Goal: Information Seeking & Learning: Learn about a topic

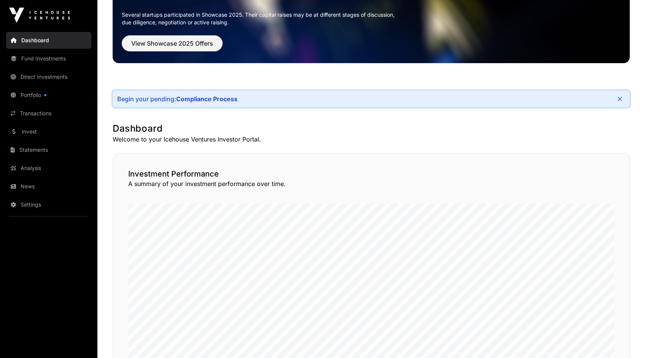
scroll to position [67, 0]
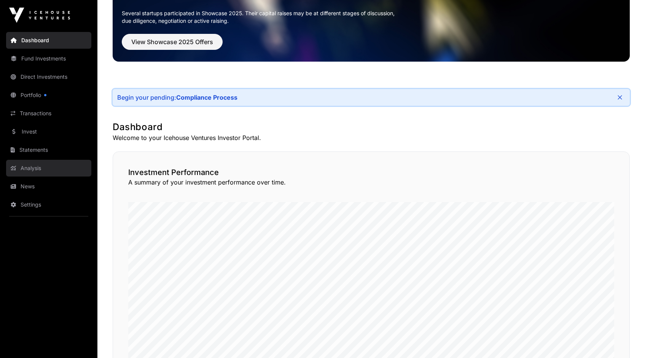
click at [31, 166] on link "Analysis" at bounding box center [48, 168] width 85 height 17
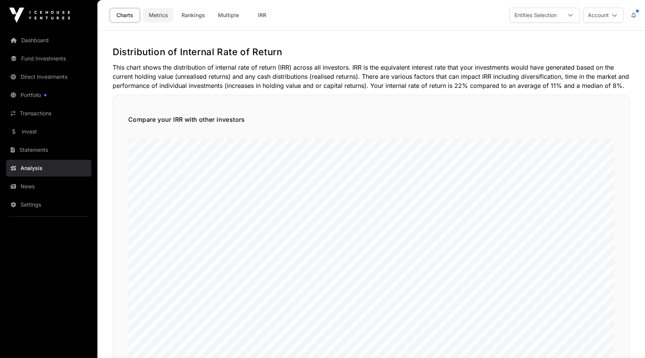
click at [156, 16] on link "Metrics" at bounding box center [158, 15] width 30 height 14
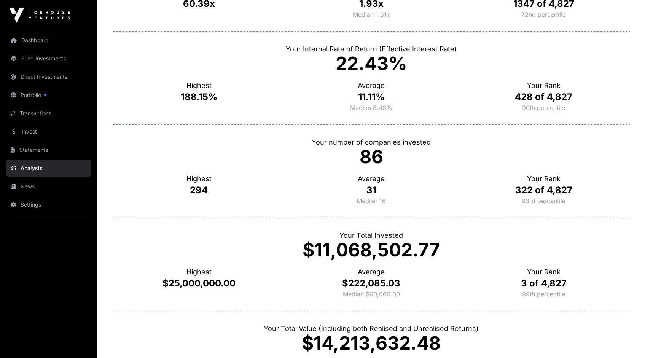
scroll to position [191, 0]
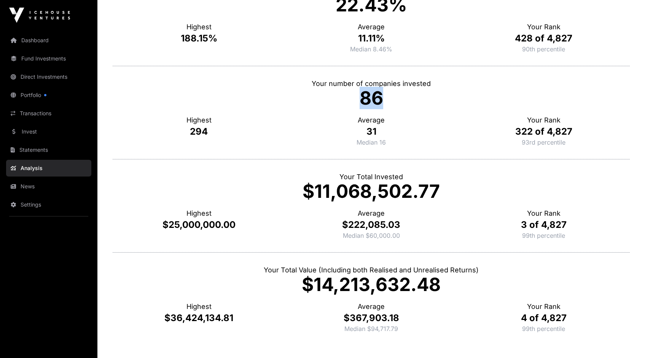
drag, startPoint x: 380, startPoint y: 96, endPoint x: 352, endPoint y: 99, distance: 28.3
click at [352, 99] on p "86" at bounding box center [371, 98] width 517 height 18
drag, startPoint x: 380, startPoint y: 131, endPoint x: 357, endPoint y: 131, distance: 22.5
click at [357, 131] on p "31" at bounding box center [371, 132] width 172 height 12
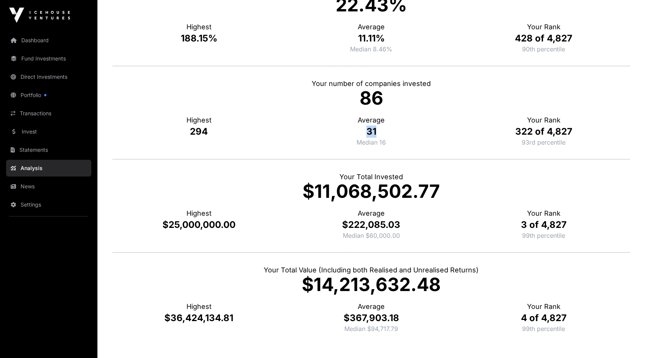
click at [396, 131] on p "31" at bounding box center [371, 132] width 172 height 12
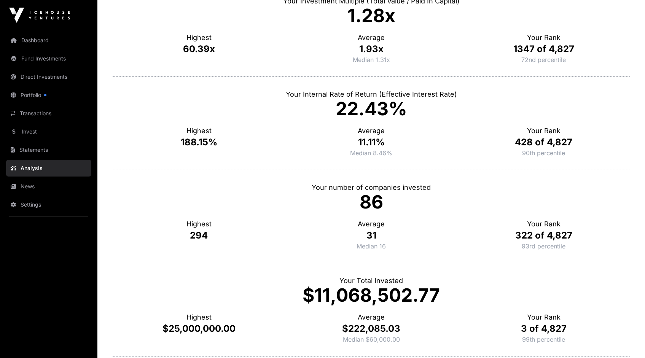
scroll to position [0, 0]
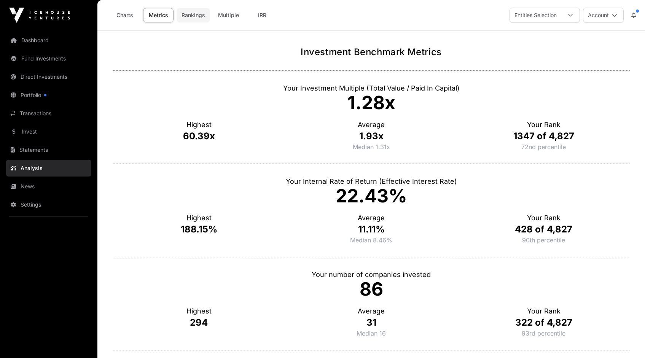
click at [194, 13] on link "Rankings" at bounding box center [193, 15] width 33 height 14
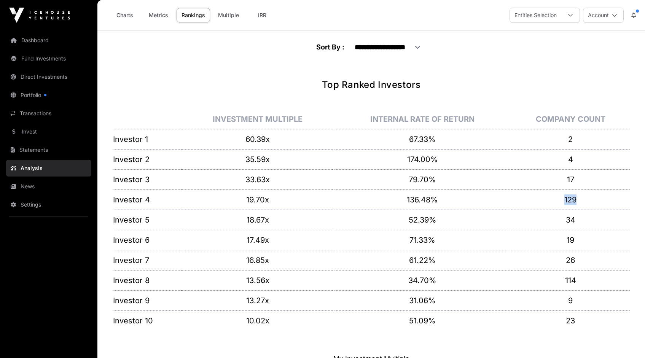
drag, startPoint x: 582, startPoint y: 196, endPoint x: 552, endPoint y: 198, distance: 30.2
click at [552, 198] on p "129" at bounding box center [571, 200] width 118 height 11
click at [225, 17] on link "Multiple" at bounding box center [228, 15] width 31 height 14
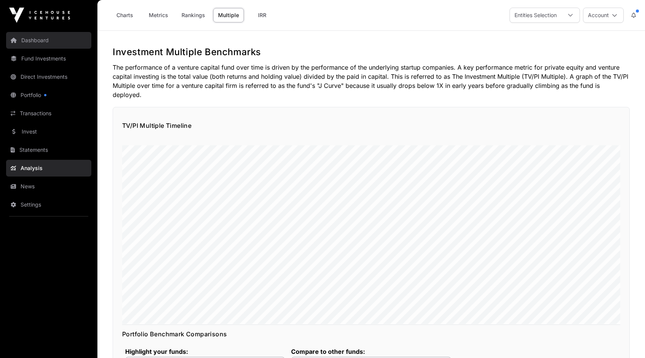
click at [37, 39] on link "Dashboard" at bounding box center [48, 40] width 85 height 17
